Goal: Find specific page/section: Find specific page/section

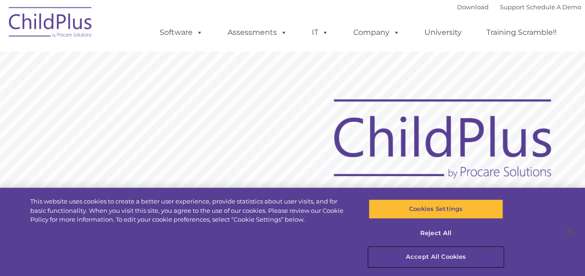
click at [446, 257] on button "Accept All Cookies" at bounding box center [435, 257] width 134 height 20
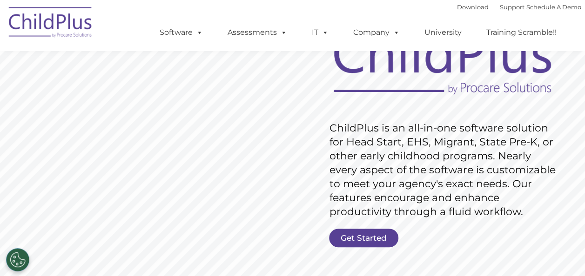
scroll to position [83, 0]
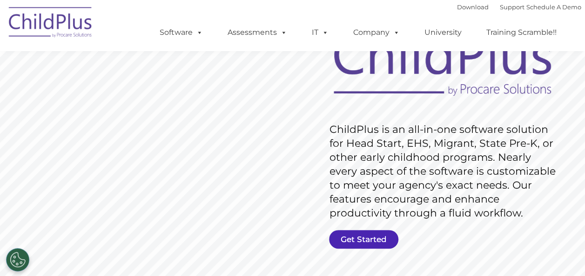
click at [358, 240] on link "Get Started" at bounding box center [363, 239] width 69 height 19
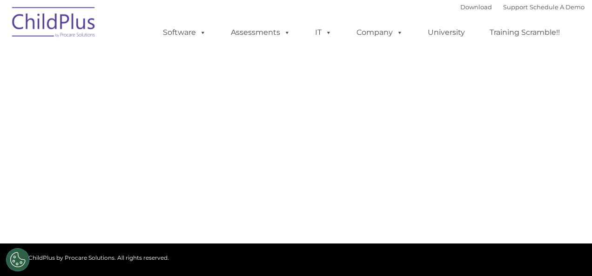
type input ""
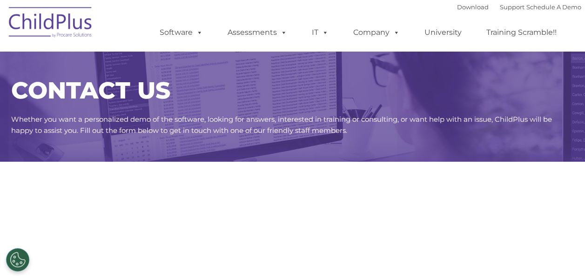
select select "MEDIUM"
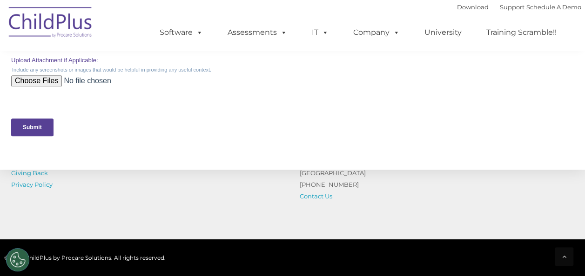
scroll to position [443, 0]
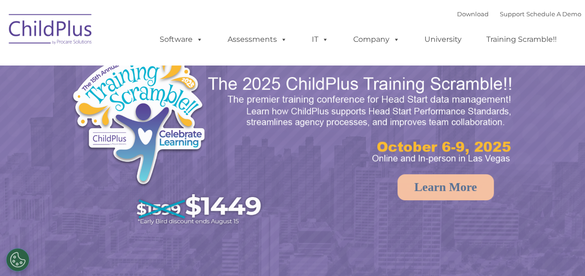
select select "MEDIUM"
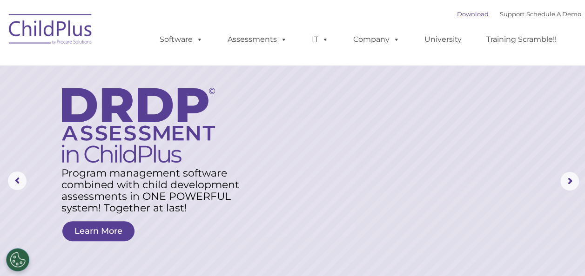
click at [468, 17] on link "Download" at bounding box center [473, 13] width 32 height 7
